Goal: Find specific page/section: Find specific page/section

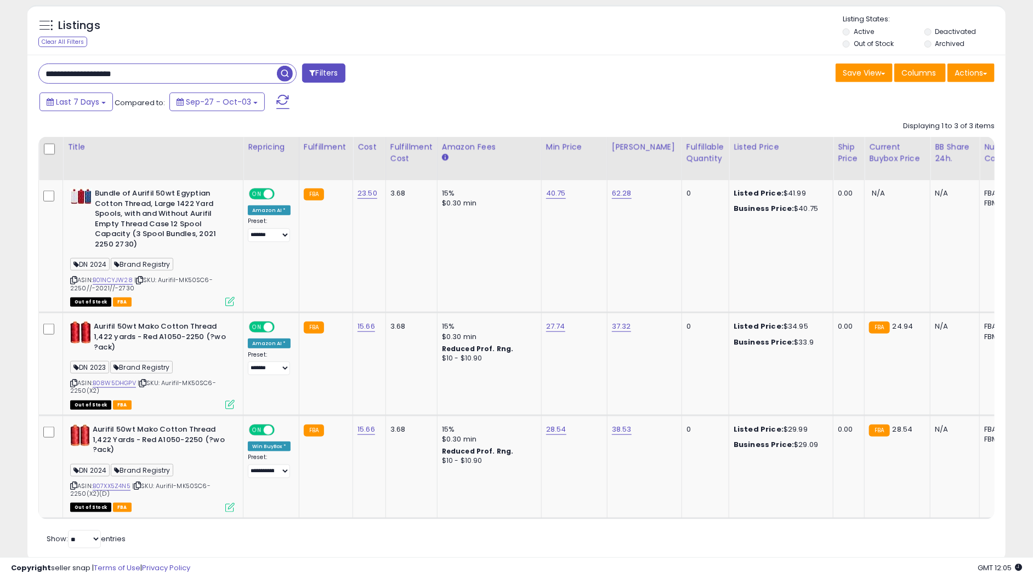
scroll to position [225, 567]
drag, startPoint x: 39, startPoint y: 88, endPoint x: -82, endPoint y: 100, distance: 121.2
paste input "text"
click at [287, 74] on span "button" at bounding box center [285, 74] width 16 height 16
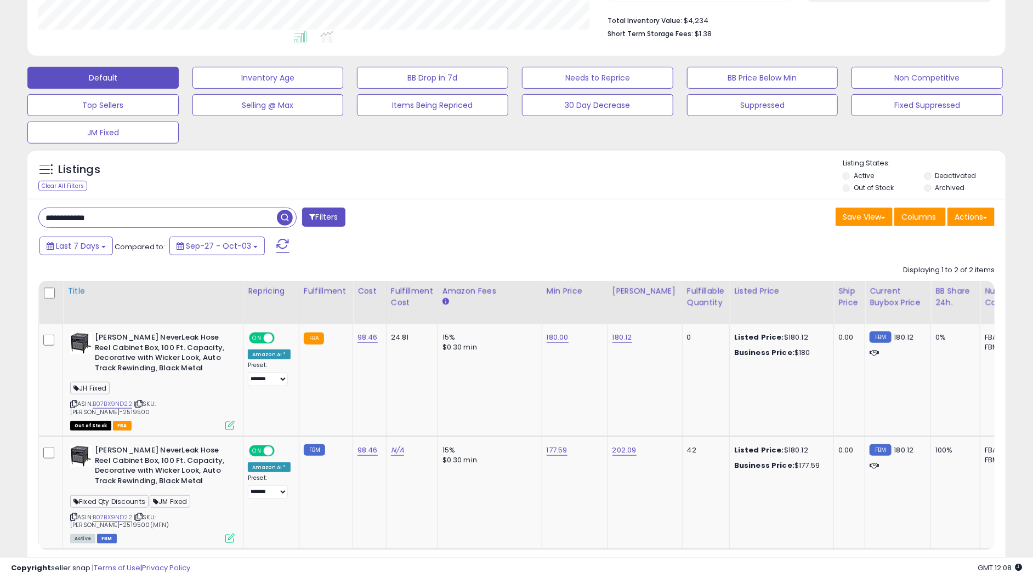
scroll to position [300, 0]
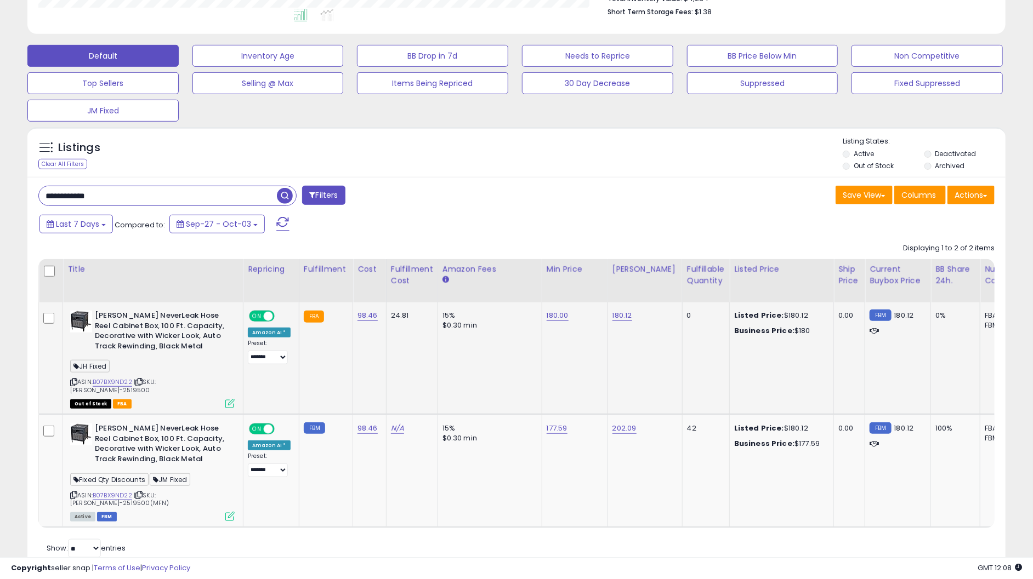
click at [109, 375] on div "JH Fixed" at bounding box center [152, 368] width 164 height 15
click at [114, 382] on link "B07BX9ND22" at bounding box center [112, 382] width 39 height 9
drag, startPoint x: 166, startPoint y: 201, endPoint x: -12, endPoint y: 218, distance: 178.4
paste input "*******"
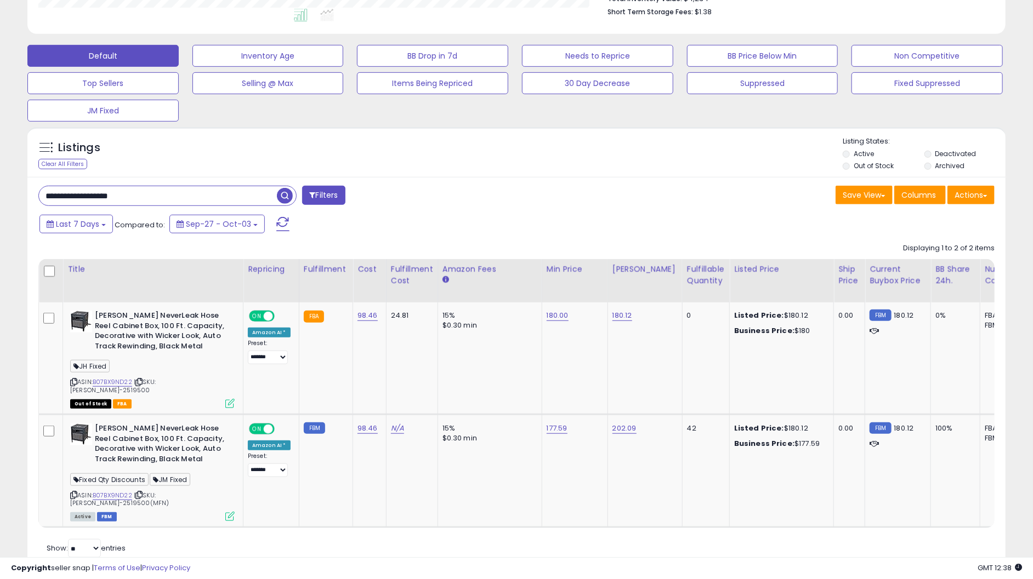
click at [286, 194] on span "button" at bounding box center [285, 196] width 16 height 16
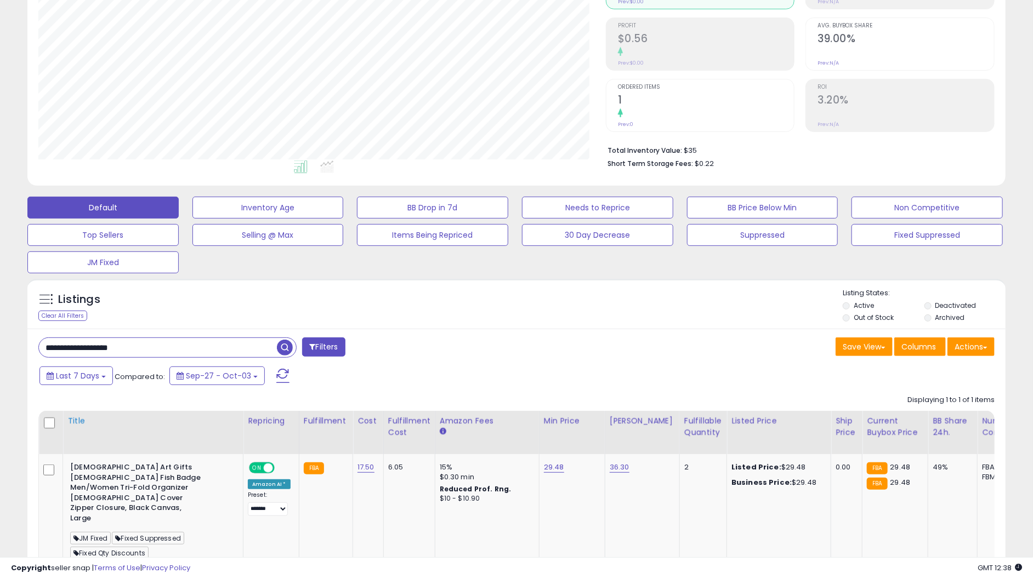
scroll to position [252, 0]
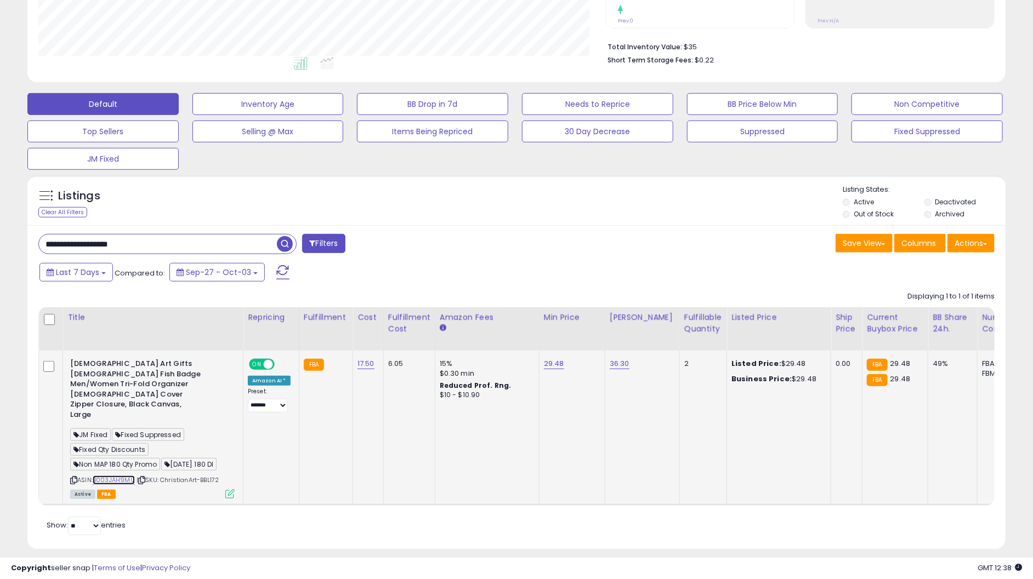
click at [113, 476] on link "B003JAH9MU" at bounding box center [114, 480] width 42 height 9
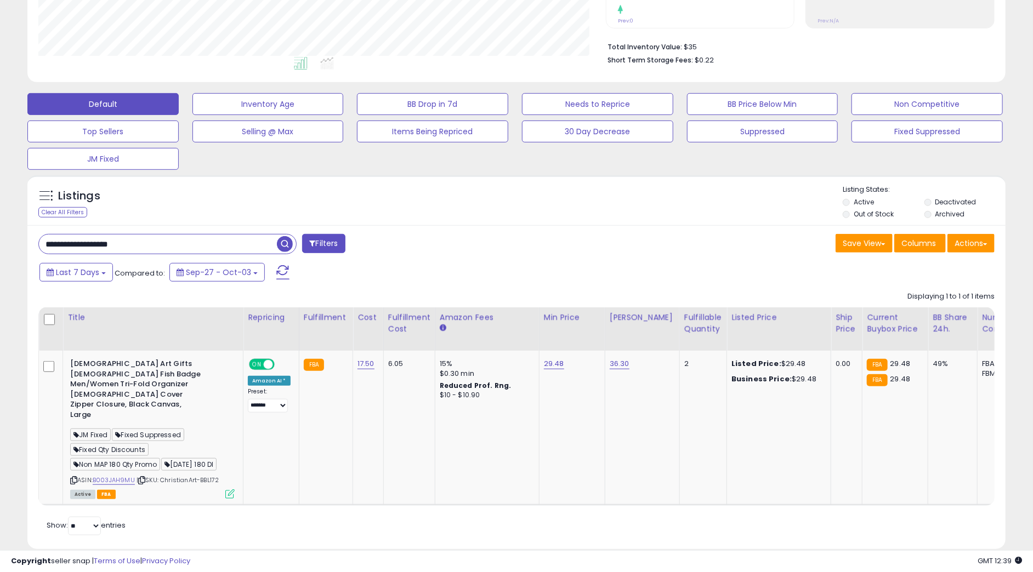
drag, startPoint x: 143, startPoint y: 247, endPoint x: -32, endPoint y: 256, distance: 175.1
click at [0, 256] on html "Unable to login Retrieving listings data.. has not yet accepted the Terms of Us…" at bounding box center [516, 34] width 1033 height 572
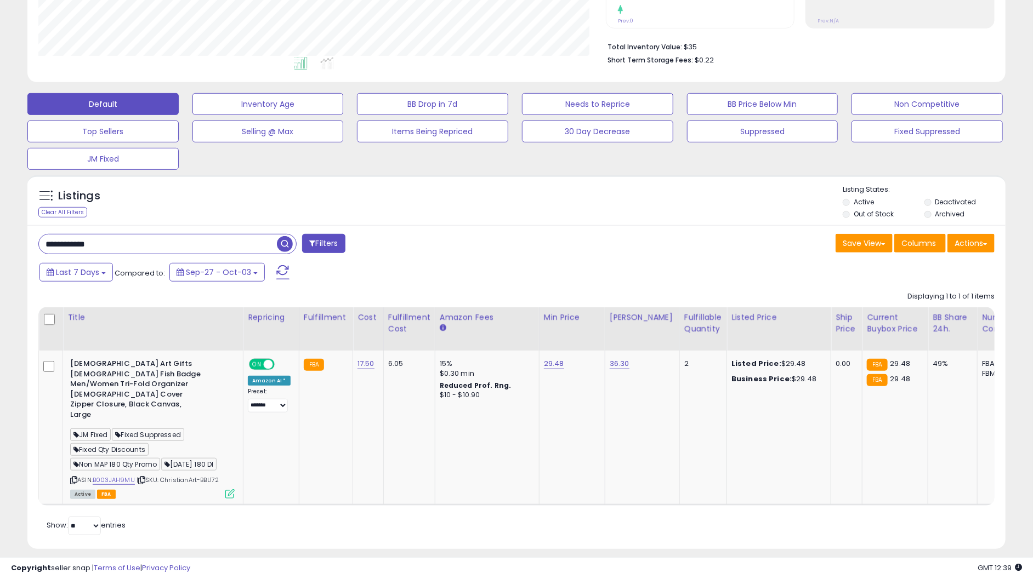
drag, startPoint x: 104, startPoint y: 242, endPoint x: -16, endPoint y: 249, distance: 120.3
click at [0, 249] on html "Unable to login Retrieving listings data.. has not yet accepted the Terms of Us…" at bounding box center [516, 37] width 1033 height 579
paste input "text"
type input "**********"
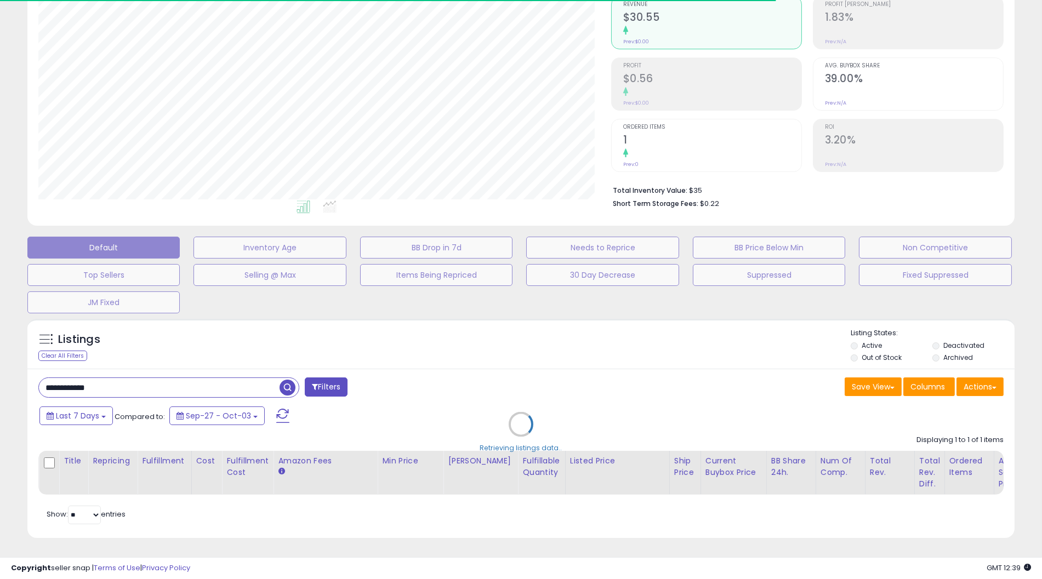
drag, startPoint x: 185, startPoint y: 346, endPoint x: 183, endPoint y: 340, distance: 6.8
click at [184, 340] on div "Retrieving listings data.." at bounding box center [521, 433] width 1004 height 238
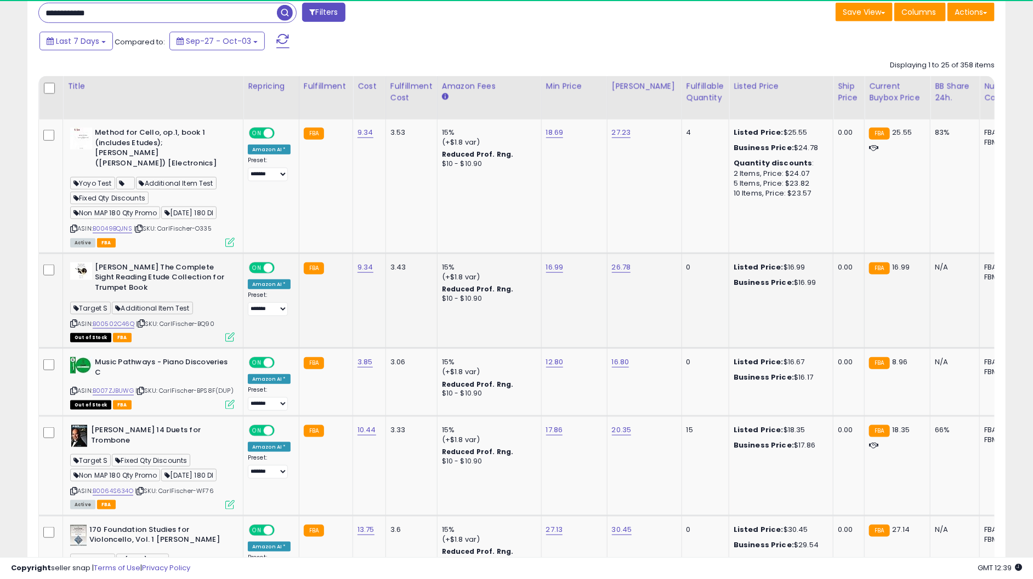
scroll to position [225, 567]
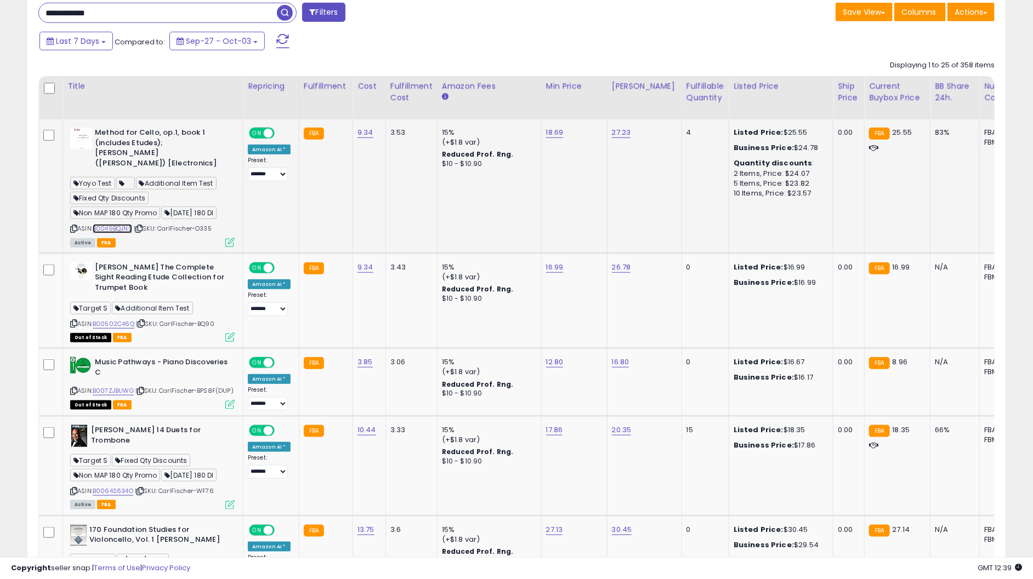
click at [112, 224] on link "B0049BQJNS" at bounding box center [112, 228] width 39 height 9
click at [111, 386] on link "B007ZJBUWG" at bounding box center [113, 390] width 41 height 9
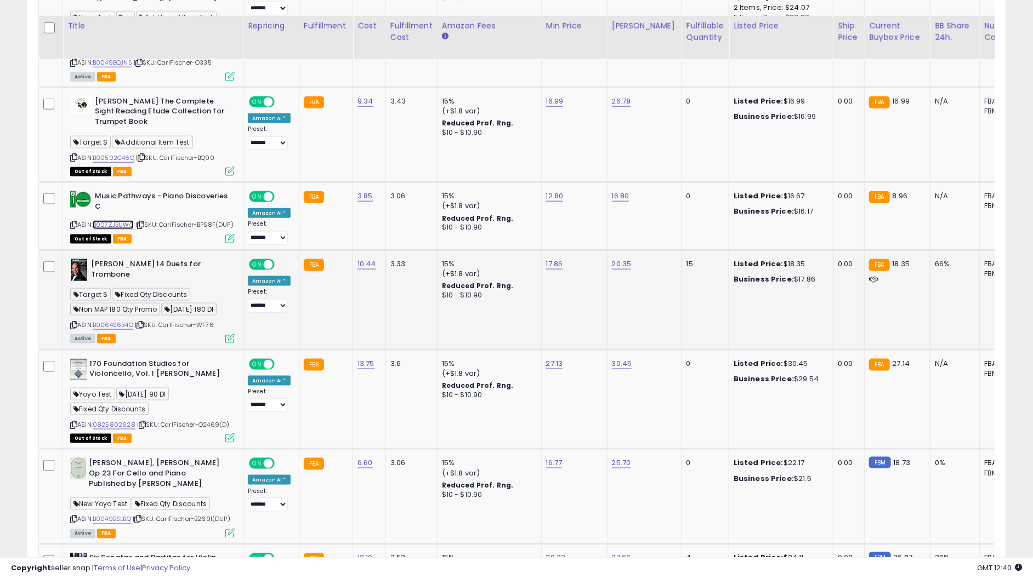
scroll to position [666, 0]
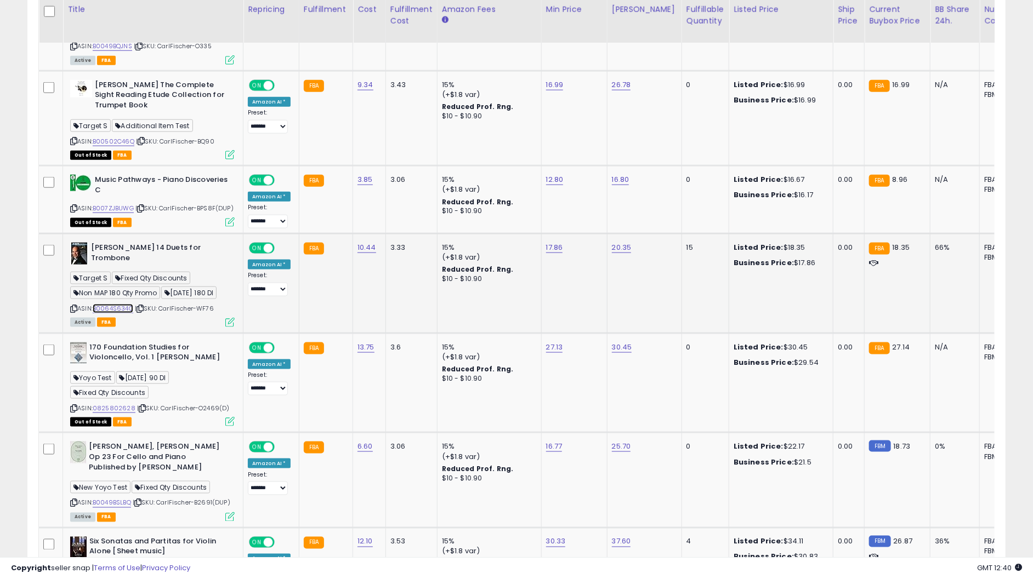
click at [115, 304] on link "B0064S634O" at bounding box center [113, 308] width 41 height 9
